Goal: Complete application form

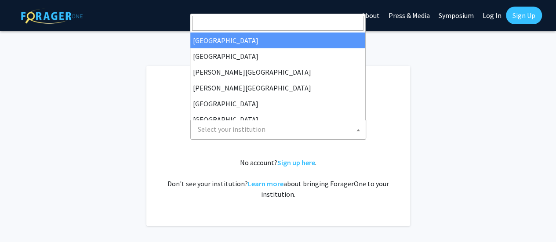
click at [301, 124] on span "Select your institution" at bounding box center [279, 129] width 171 height 18
click at [272, 29] on input "Search" at bounding box center [277, 23] width 171 height 15
select select "34"
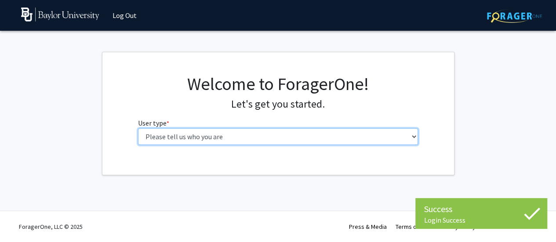
click at [281, 135] on select "Please tell us who you are Undergraduate Student Master's Student Doctoral Cand…" at bounding box center [278, 136] width 280 height 17
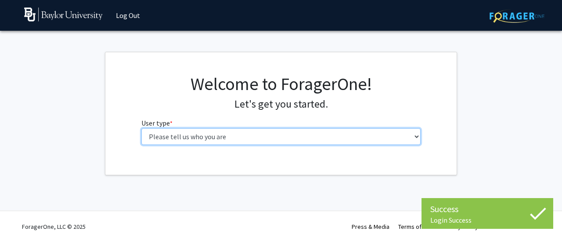
select select "1: undergrad"
click at [142, 128] on select "Please tell us who you are Undergraduate Student Master's Student Doctoral Cand…" at bounding box center [282, 136] width 280 height 17
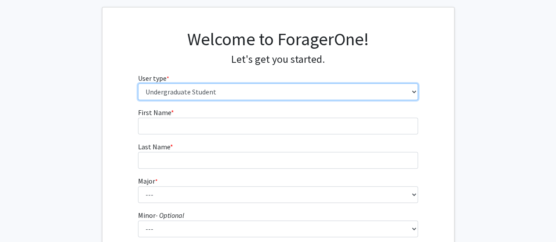
scroll to position [47, 0]
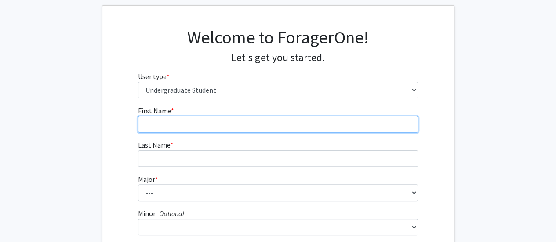
click at [224, 125] on input "First Name * required" at bounding box center [278, 124] width 280 height 17
type input "Nouran"
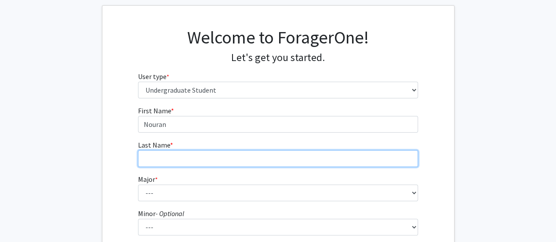
click at [217, 150] on input "Last Name * required" at bounding box center [278, 158] width 280 height 17
type input "[PERSON_NAME]"
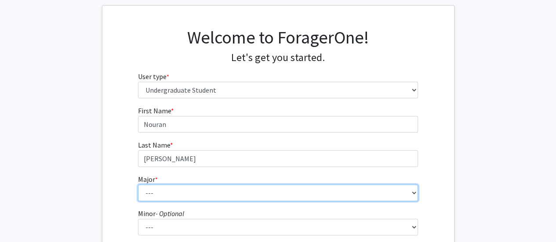
click at [337, 197] on select "--- Accounting American Studies Anthropology Apparel Design & Product Developme…" at bounding box center [278, 193] width 280 height 17
select select "92: 2757"
click at [138, 185] on select "--- Accounting American Studies Anthropology Apparel Design & Product Developme…" at bounding box center [278, 193] width 280 height 17
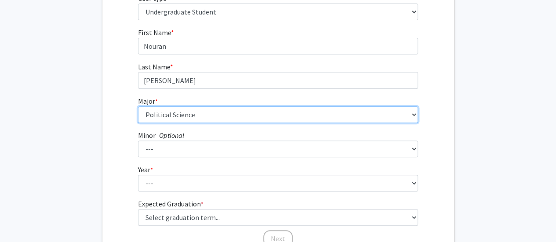
scroll to position [155, 0]
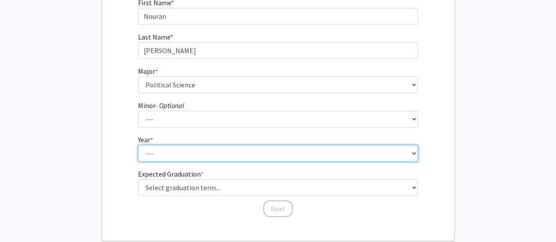
click at [244, 151] on select "--- First-year Sophomore Junior Senior Postbaccalaureate Certificate" at bounding box center [278, 153] width 280 height 17
select select "3: junior"
click at [138, 145] on select "--- First-year Sophomore Junior Senior Postbaccalaureate Certificate" at bounding box center [278, 153] width 280 height 17
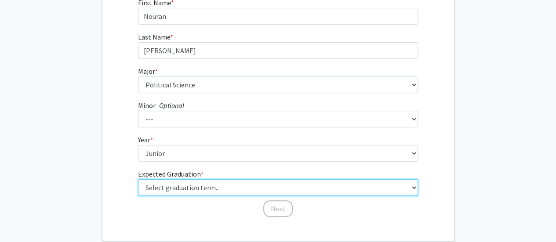
click at [183, 187] on select "Select graduation term... Spring 2025 Summer 2025 Fall 2025 Winter 2025 Spring …" at bounding box center [278, 187] width 280 height 17
select select "7: fall_2026"
click at [138, 179] on select "Select graduation term... Spring 2025 Summer 2025 Fall 2025 Winter 2025 Spring …" at bounding box center [278, 187] width 280 height 17
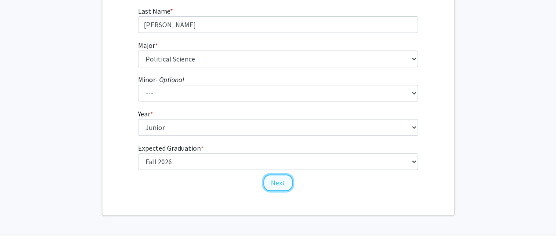
click at [281, 185] on button "Next" at bounding box center [277, 182] width 29 height 17
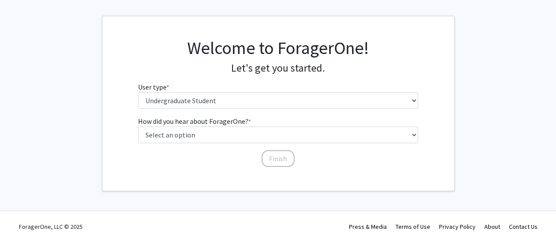
scroll to position [0, 0]
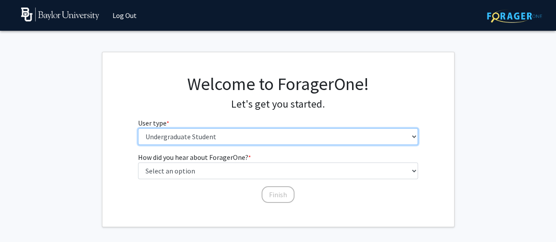
click at [250, 138] on select "Please tell us who you are Undergraduate Student Master's Student Doctoral Cand…" at bounding box center [278, 136] width 280 height 17
click at [138, 128] on select "Please tell us who you are Undergraduate Student Master's Student Doctoral Cand…" at bounding box center [278, 136] width 280 height 17
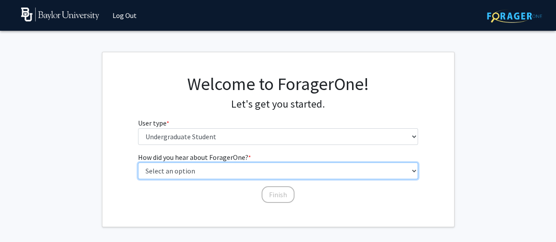
click at [160, 168] on select "Select an option Peer/student recommendation Faculty/staff recommendation Unive…" at bounding box center [278, 171] width 280 height 17
select select "2: faculty_recommendation"
click at [138, 163] on select "Select an option Peer/student recommendation Faculty/staff recommendation Unive…" at bounding box center [278, 171] width 280 height 17
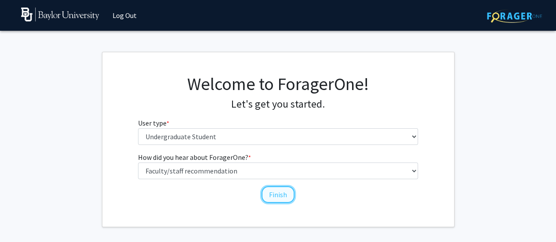
click at [268, 198] on button "Finish" at bounding box center [277, 194] width 33 height 17
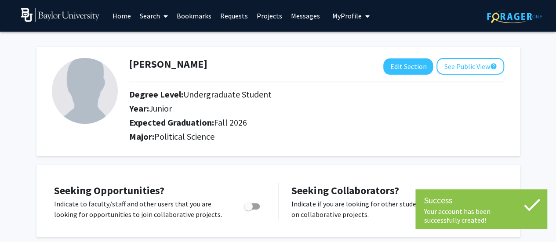
scroll to position [10, 0]
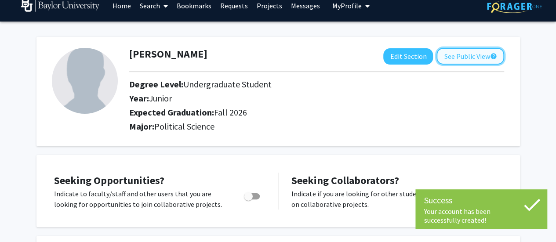
click at [461, 58] on button "See Public View help" at bounding box center [470, 56] width 68 height 17
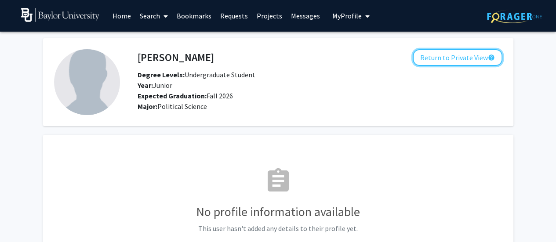
click at [461, 58] on button "Return to Private View help" at bounding box center [458, 57] width 90 height 17
